Goal: Task Accomplishment & Management: Use online tool/utility

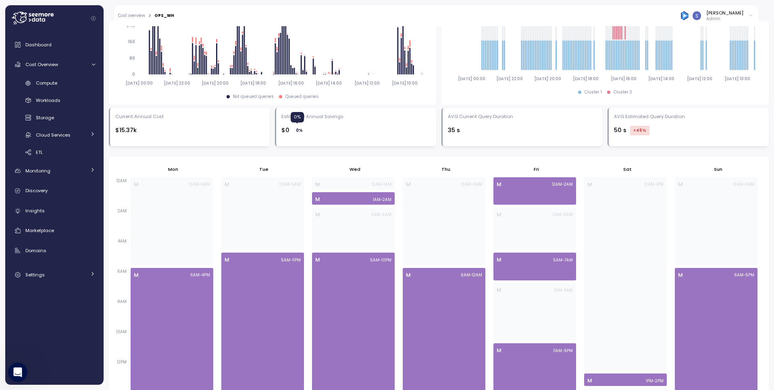
scroll to position [371, 0]
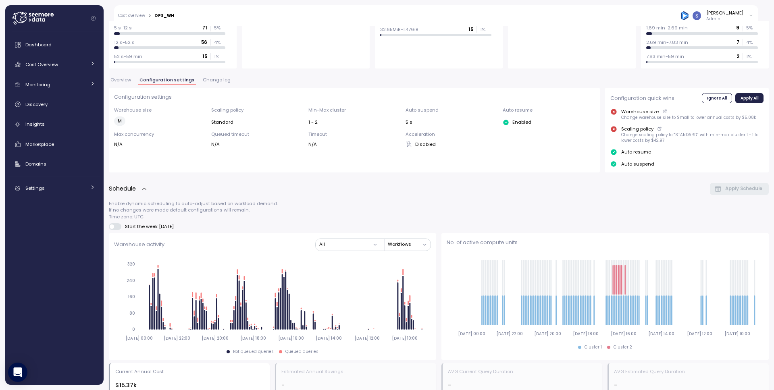
scroll to position [52, 0]
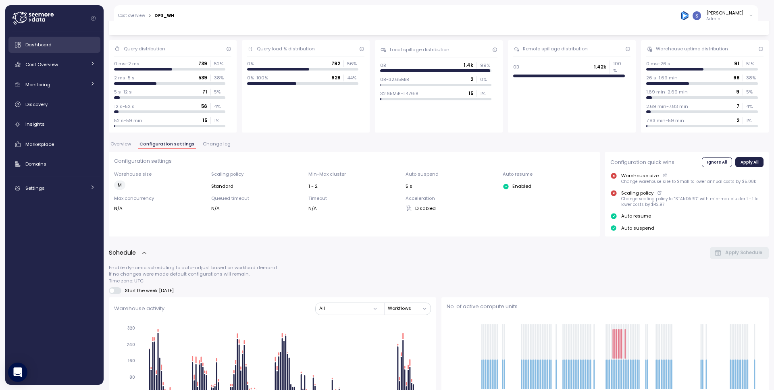
click at [37, 46] on span "Dashboard" at bounding box center [38, 45] width 26 height 6
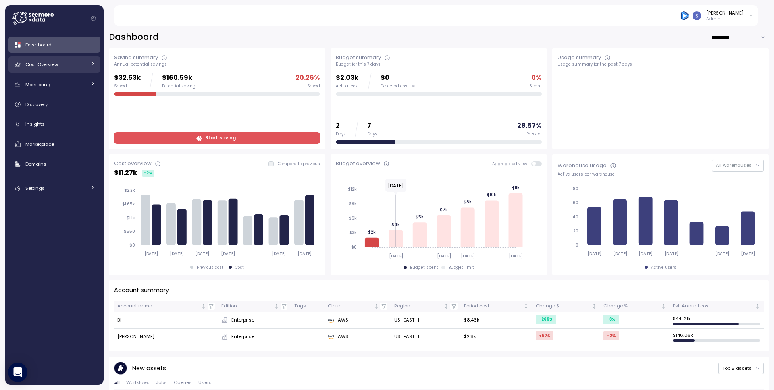
click at [56, 71] on link "Cost Overview" at bounding box center [54, 64] width 92 height 16
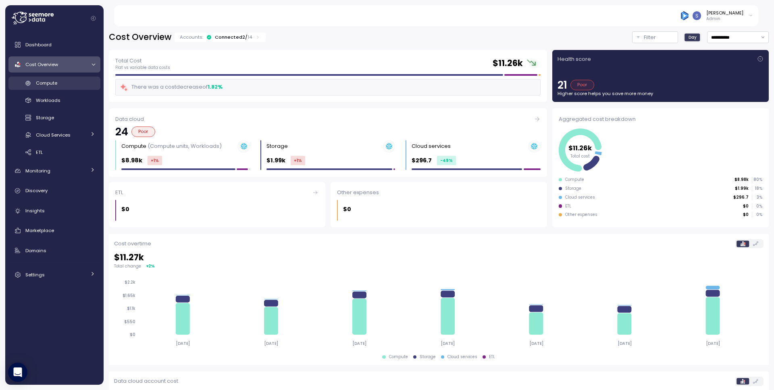
click at [57, 83] on span "Compute" at bounding box center [46, 83] width 21 height 6
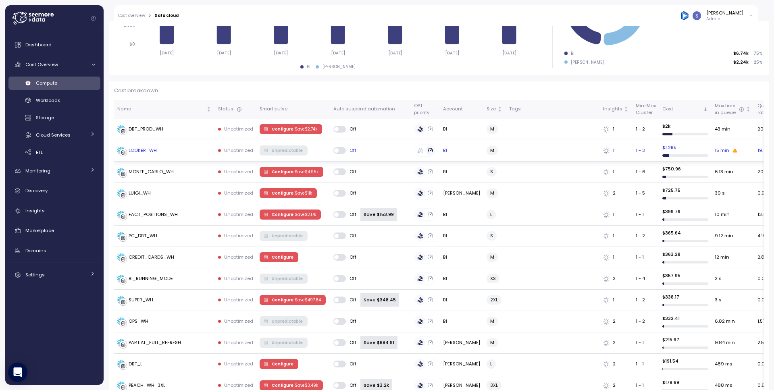
scroll to position [181, 0]
click at [277, 170] on span "Configure | Save $ 4.95k" at bounding box center [295, 171] width 47 height 9
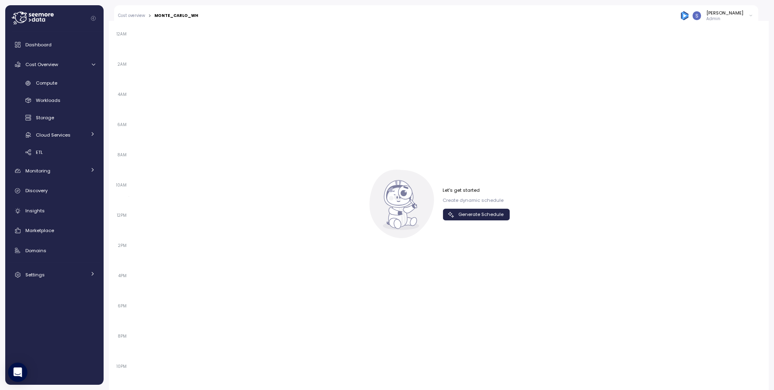
scroll to position [526, 0]
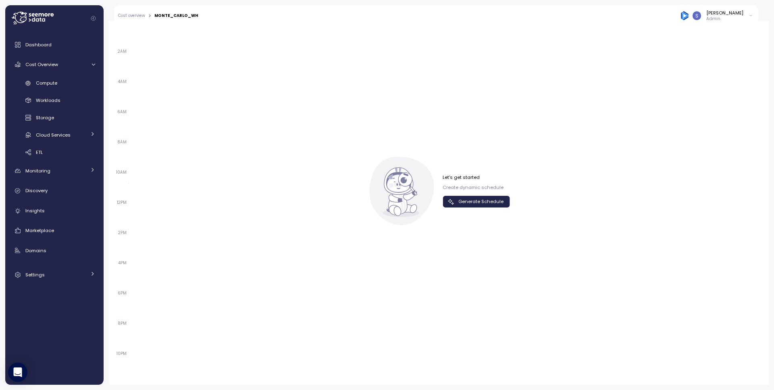
click at [480, 203] on span "Generate Schedule" at bounding box center [480, 201] width 45 height 11
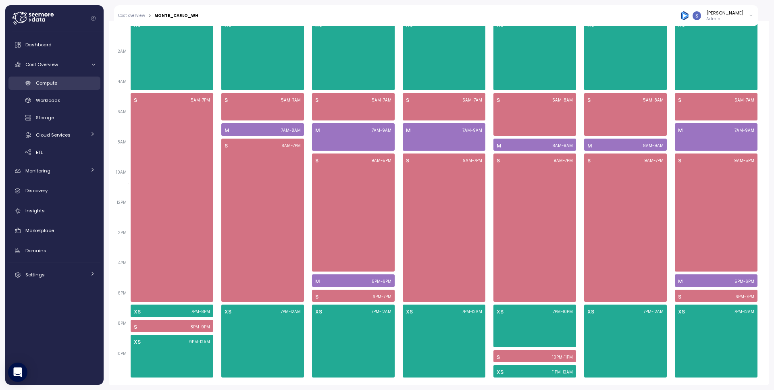
click at [56, 84] on span "Compute" at bounding box center [46, 83] width 21 height 6
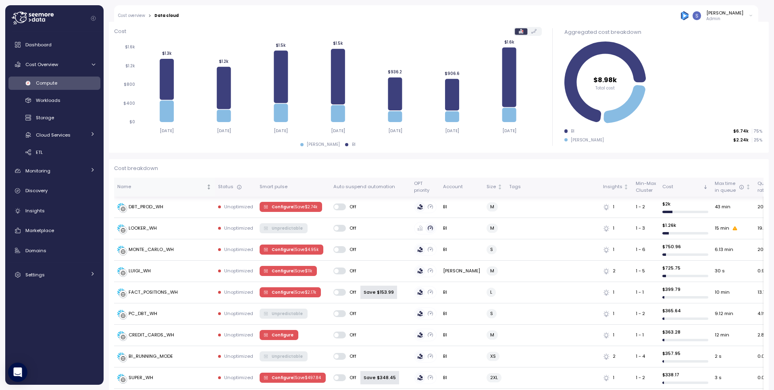
scroll to position [101, 0]
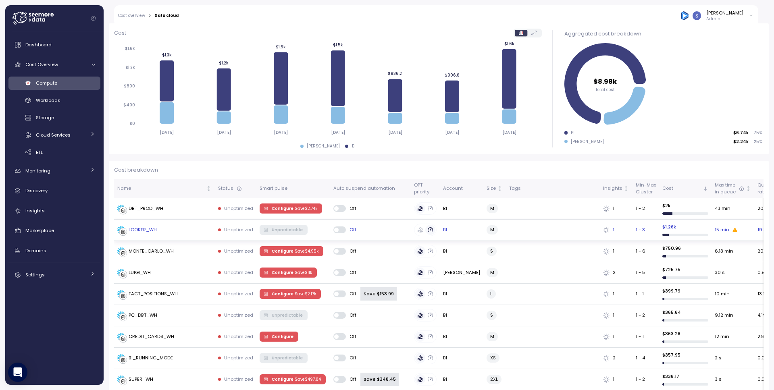
click at [148, 230] on div "LOOKER_WH" at bounding box center [143, 229] width 28 height 7
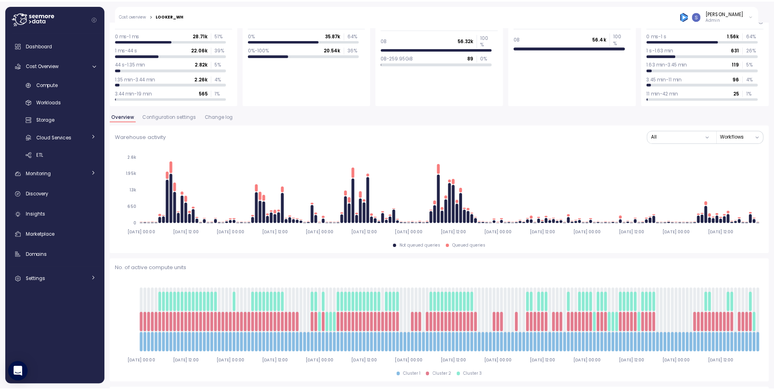
scroll to position [78, 0]
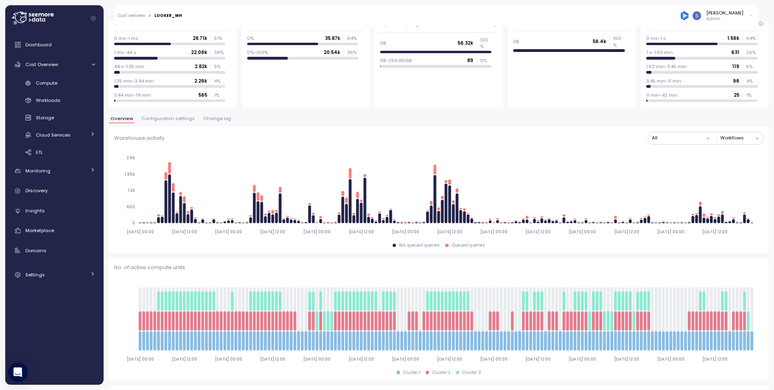
click at [218, 121] on span "Change log" at bounding box center [217, 118] width 28 height 4
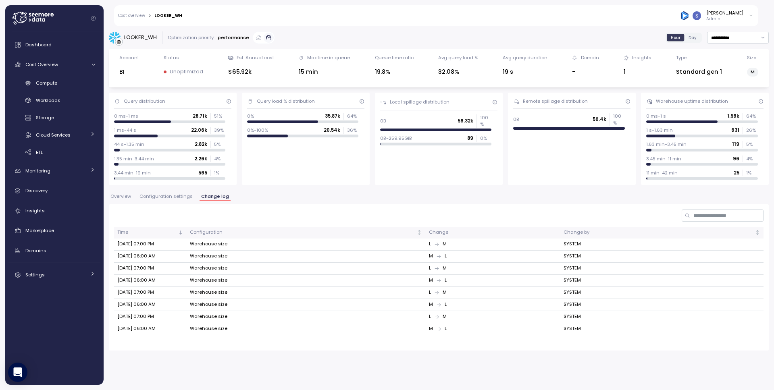
click at [150, 197] on span "Configuration settings" at bounding box center [165, 196] width 53 height 4
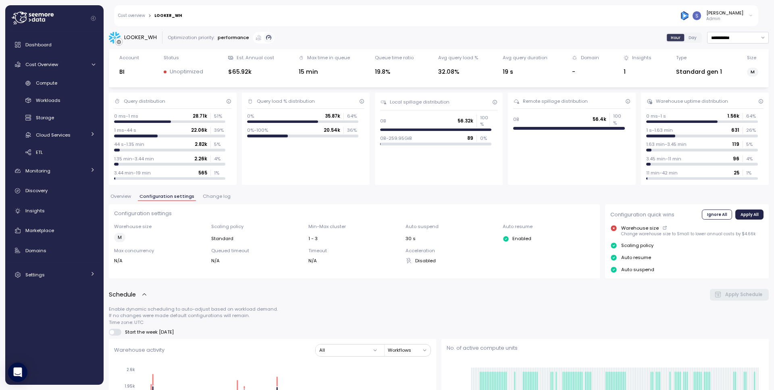
click at [250, 185] on div "Query load % distribution 0% 35.87k 64 % 0%-100% 20.54k 36 %" at bounding box center [306, 139] width 128 height 92
click at [54, 83] on span "Compute" at bounding box center [46, 83] width 21 height 6
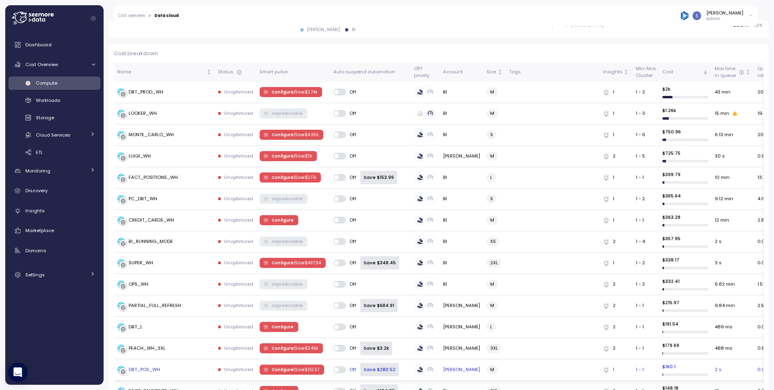
scroll to position [172, 0]
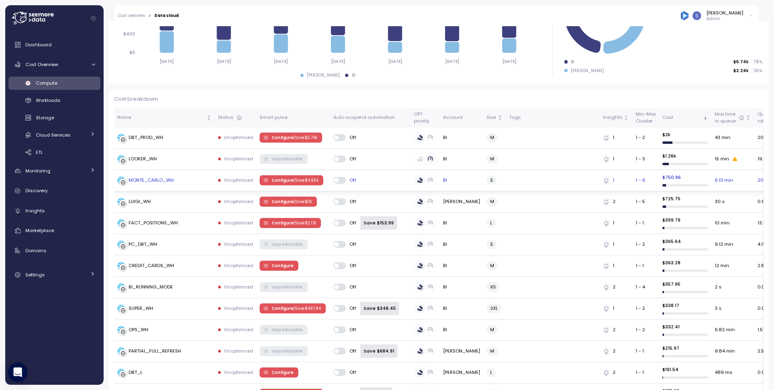
click at [293, 181] on p "| Save $ 4.95k" at bounding box center [305, 181] width 25 height 6
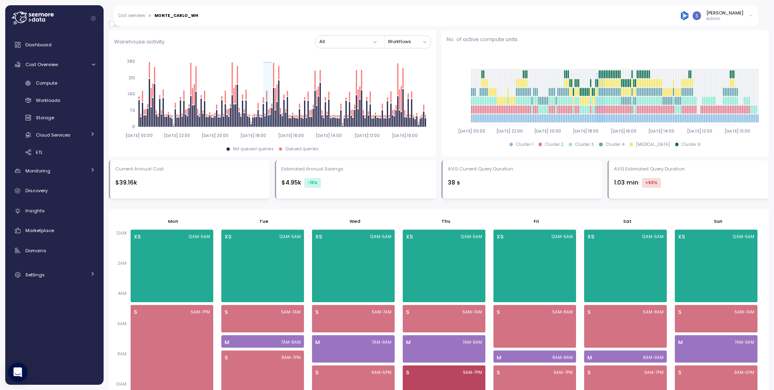
scroll to position [526, 0]
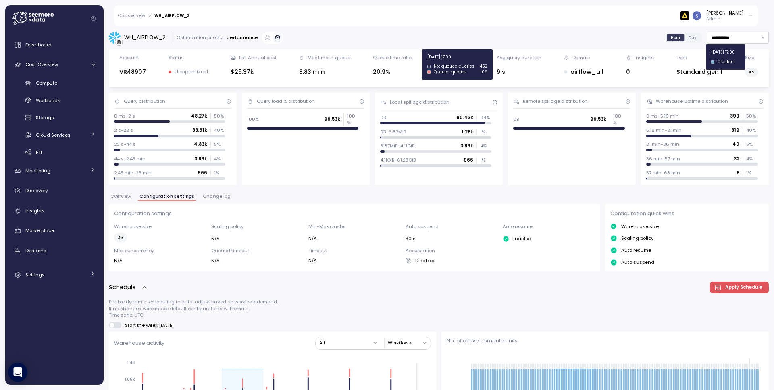
scroll to position [365, 0]
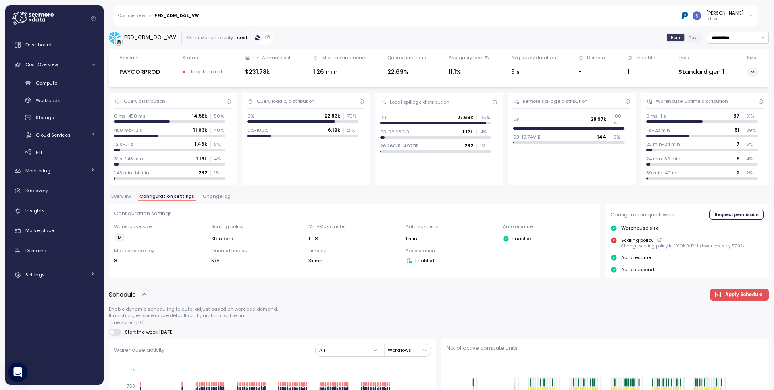
drag, startPoint x: 359, startPoint y: 87, endPoint x: 314, endPoint y: 104, distance: 48.6
click at [359, 87] on div "Account PAYCORPROD Status Unoptimized Est. Annual cost $231.78k Max time in que…" at bounding box center [439, 68] width 660 height 38
click at [58, 85] on div "Compute" at bounding box center [65, 83] width 59 height 8
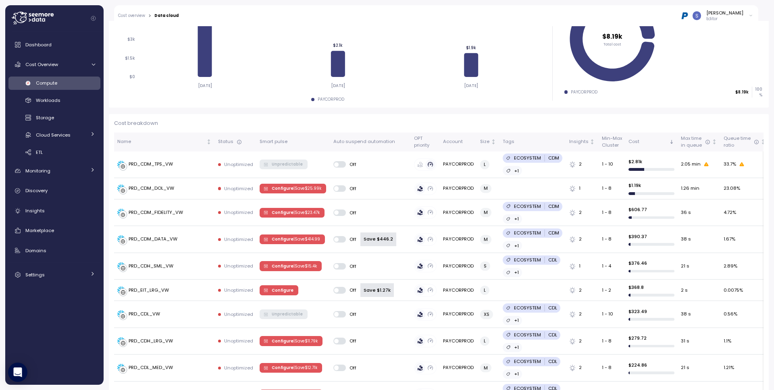
scroll to position [149, 0]
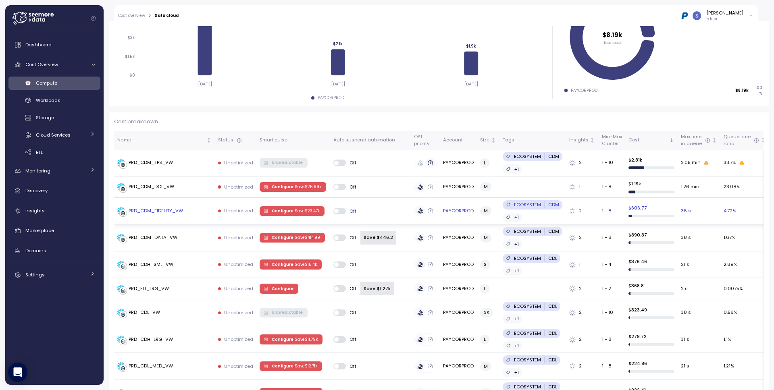
drag, startPoint x: 285, startPoint y: 194, endPoint x: 203, endPoint y: 198, distance: 82.3
click at [142, 190] on div "PRD_CDM_DOL_VW" at bounding box center [152, 186] width 46 height 7
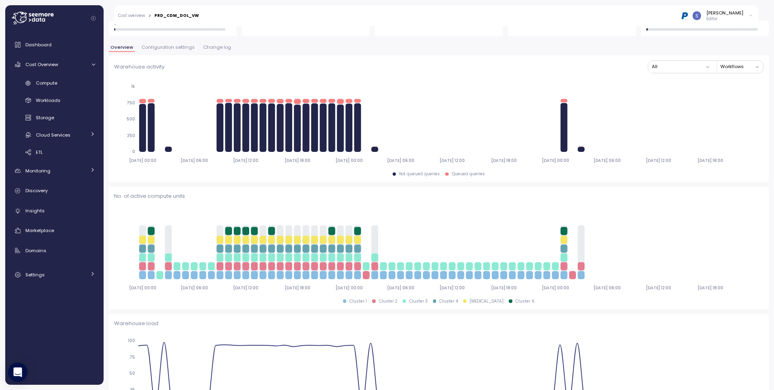
click at [210, 47] on span "Change log" at bounding box center [217, 47] width 28 height 4
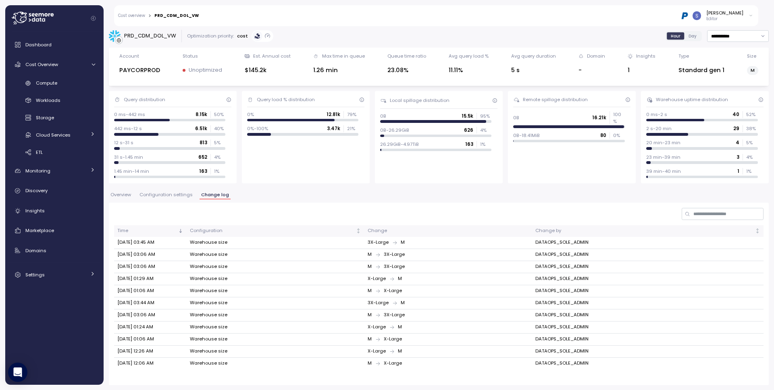
scroll to position [2, 0]
click at [171, 195] on span "Configuration settings" at bounding box center [165, 194] width 53 height 4
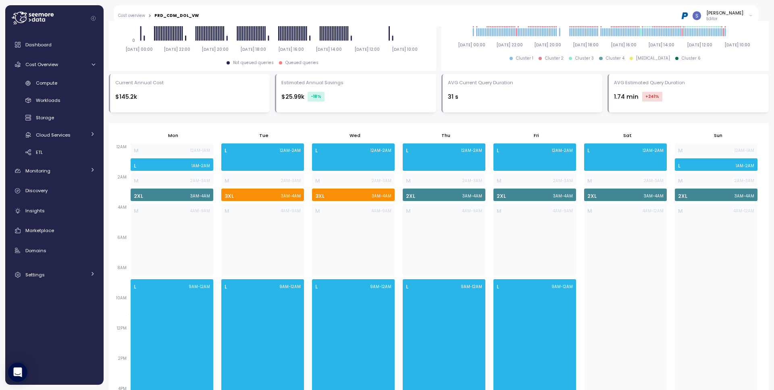
scroll to position [372, 0]
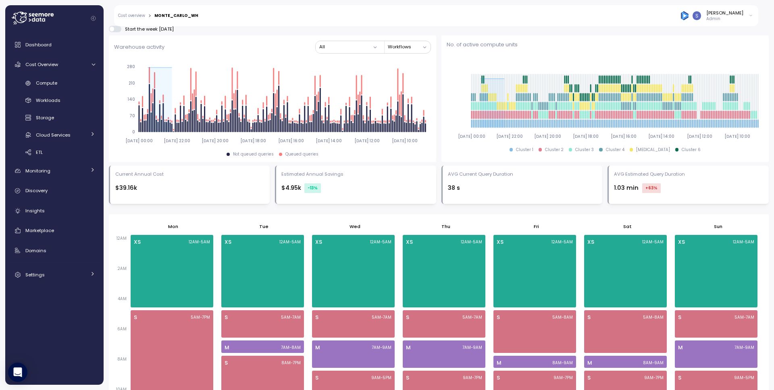
scroll to position [127, 0]
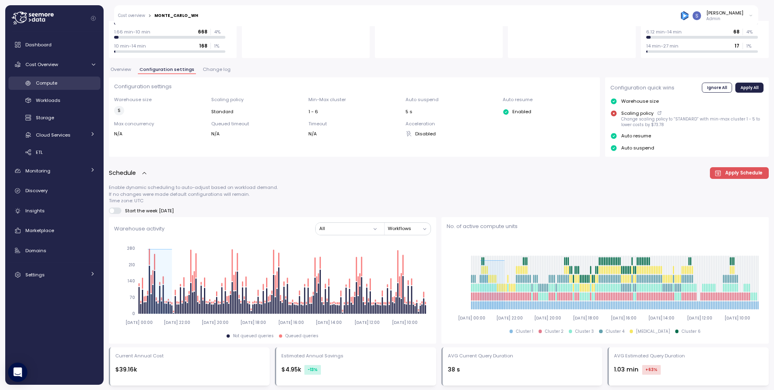
click at [48, 82] on span "Compute" at bounding box center [46, 83] width 21 height 6
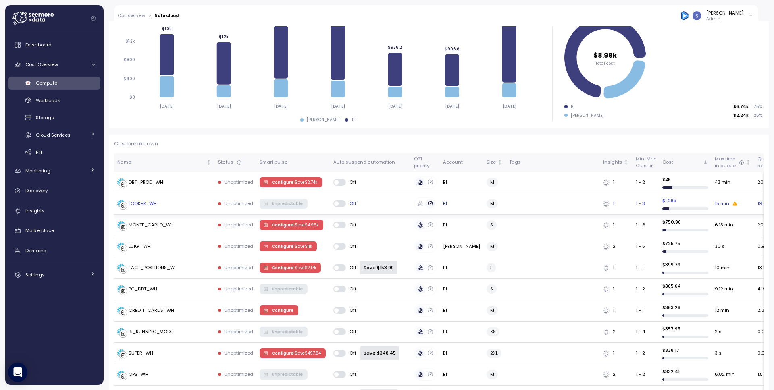
click at [144, 204] on div "LOOKER_WH" at bounding box center [143, 203] width 28 height 7
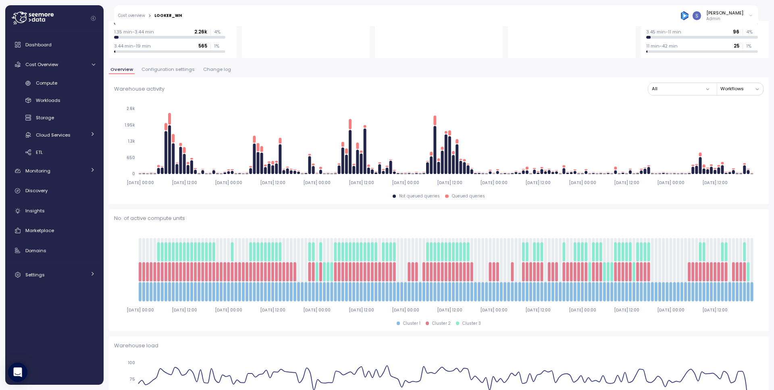
click at [180, 71] on span "Configuration settings" at bounding box center [167, 69] width 53 height 4
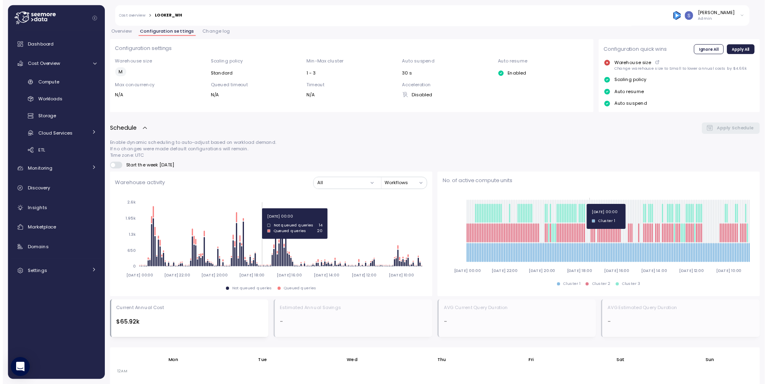
scroll to position [165, 0]
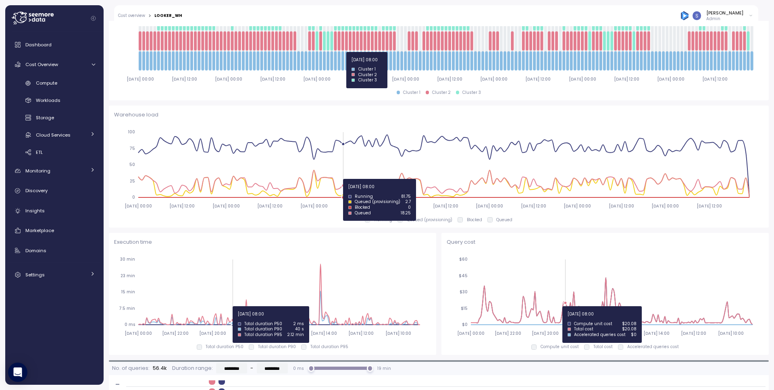
scroll to position [357, 0]
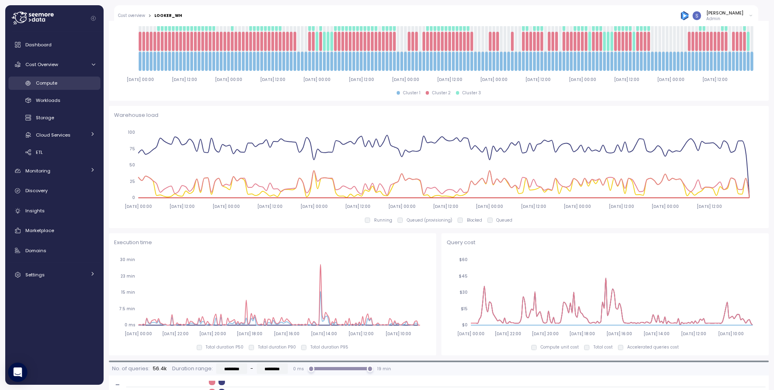
click at [55, 84] on span "Compute" at bounding box center [46, 83] width 21 height 6
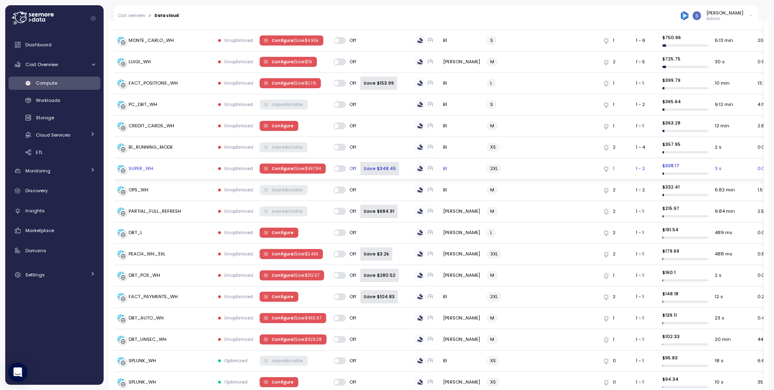
scroll to position [103, 0]
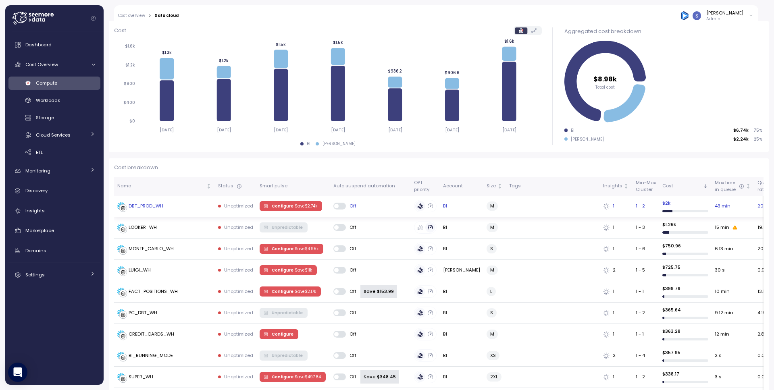
click at [278, 210] on span "Configure | Save $ 2.74k" at bounding box center [295, 206] width 46 height 9
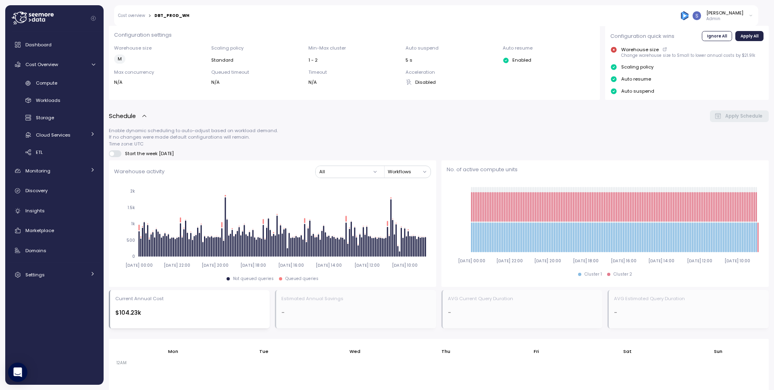
scroll to position [180, 0]
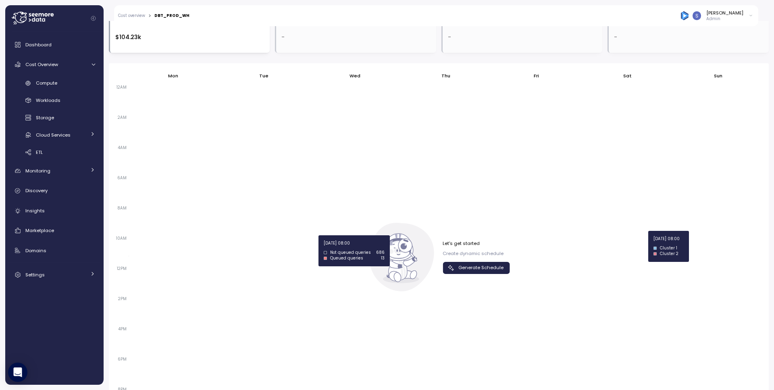
scroll to position [520, 0]
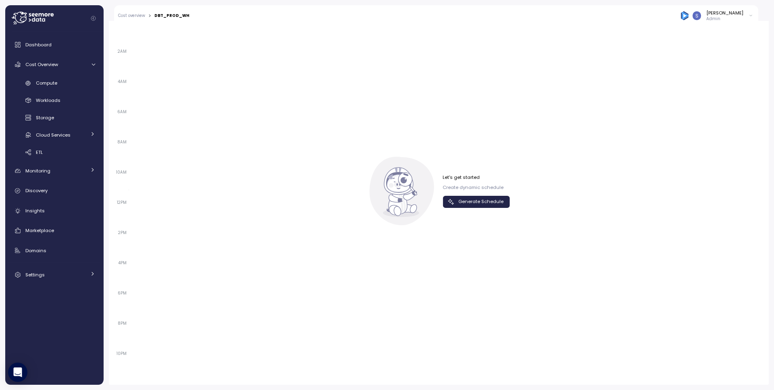
click at [484, 205] on span "Generate Schedule" at bounding box center [480, 201] width 45 height 11
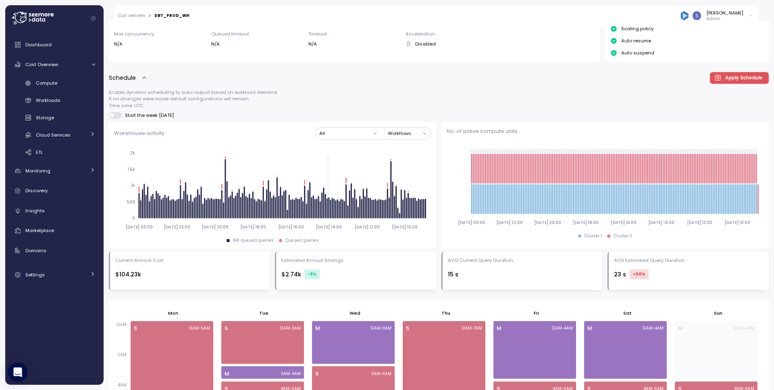
scroll to position [385, 0]
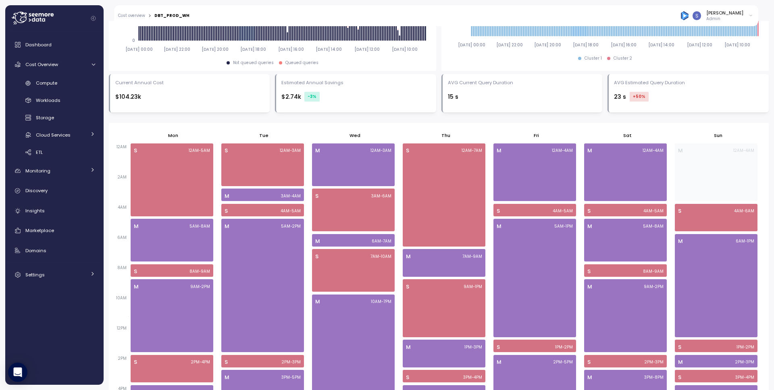
scroll to position [393, 0]
